Goal: Transaction & Acquisition: Subscribe to service/newsletter

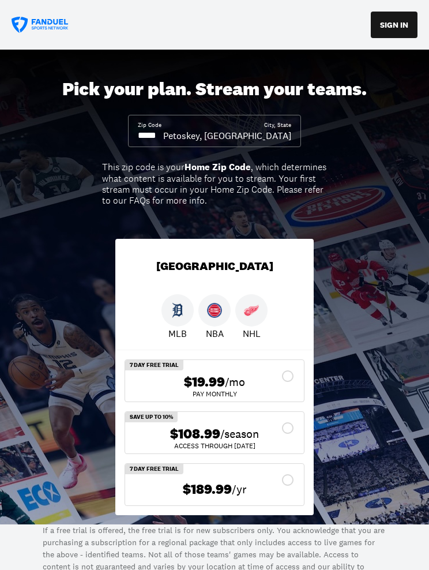
click at [163, 139] on input at bounding box center [150, 135] width 25 height 13
click at [163, 140] on input at bounding box center [150, 135] width 25 height 13
click at [163, 136] on input at bounding box center [150, 135] width 25 height 13
click at [163, 141] on input at bounding box center [150, 135] width 25 height 13
click at [369, 235] on div "Pick your plan. Stream your teams. Zip Code City, State Petoskey, [GEOGRAPHIC_D…" at bounding box center [214, 287] width 429 height 475
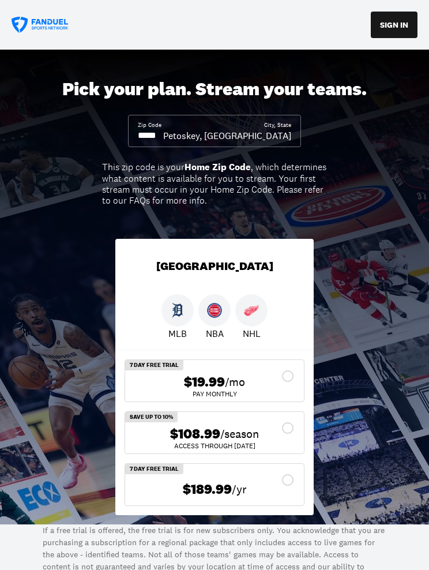
click at [229, 167] on b "Home Zip Code" at bounding box center [218, 167] width 66 height 12
click at [224, 170] on b "Home Zip Code" at bounding box center [218, 167] width 66 height 12
click at [163, 134] on input at bounding box center [150, 135] width 25 height 13
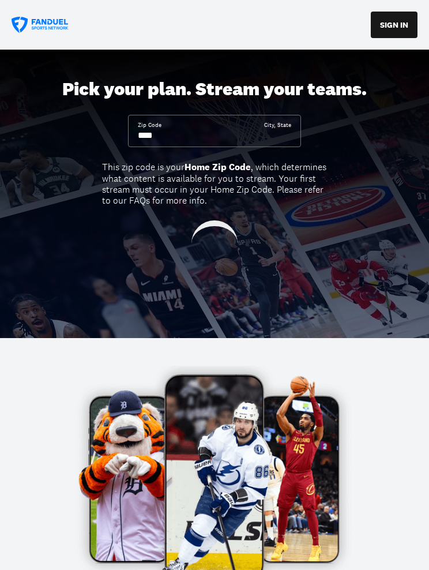
type input "*****"
